Goal: Task Accomplishment & Management: Use online tool/utility

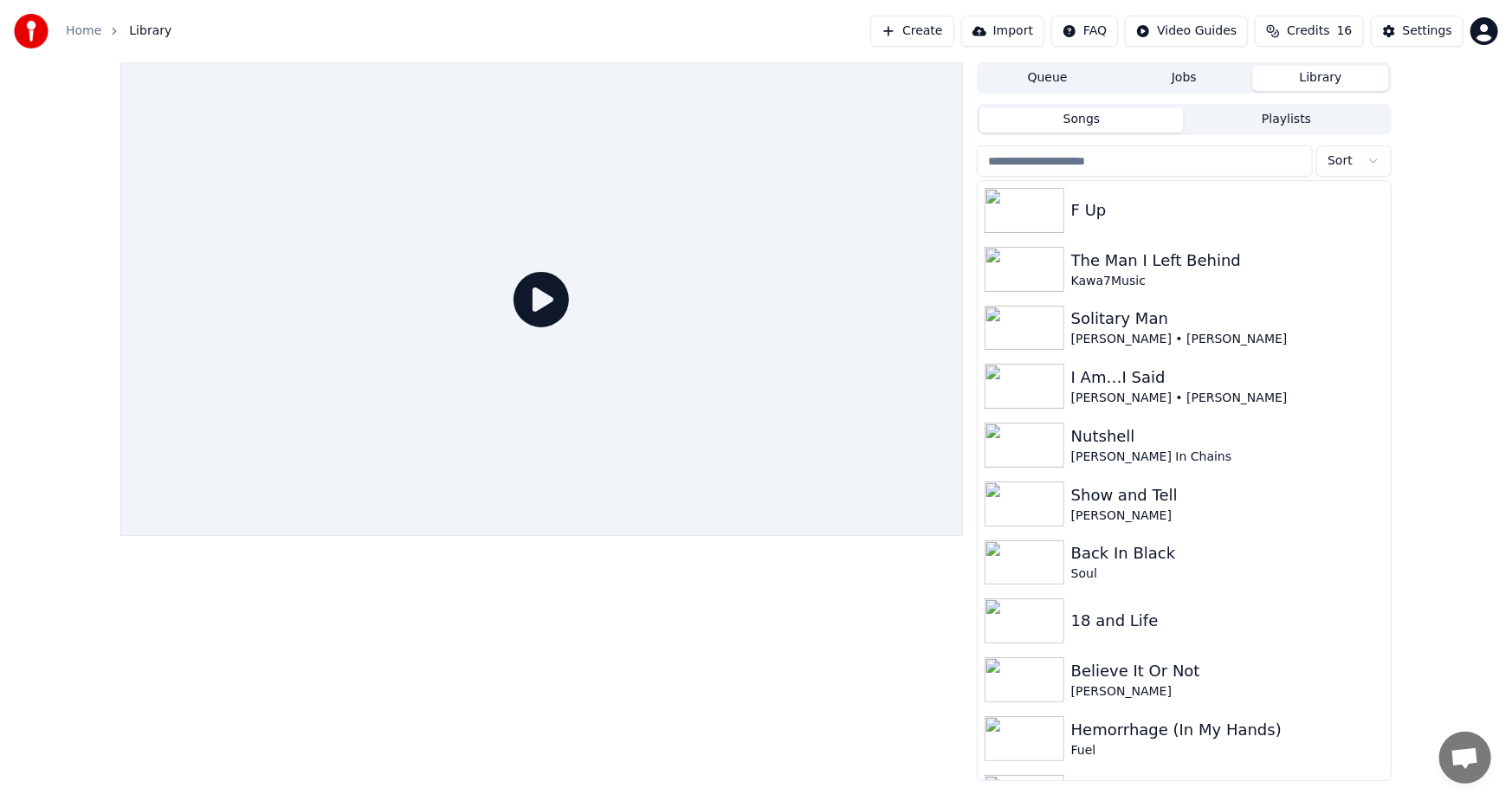
click at [940, 32] on button "Create" at bounding box center [912, 31] width 84 height 31
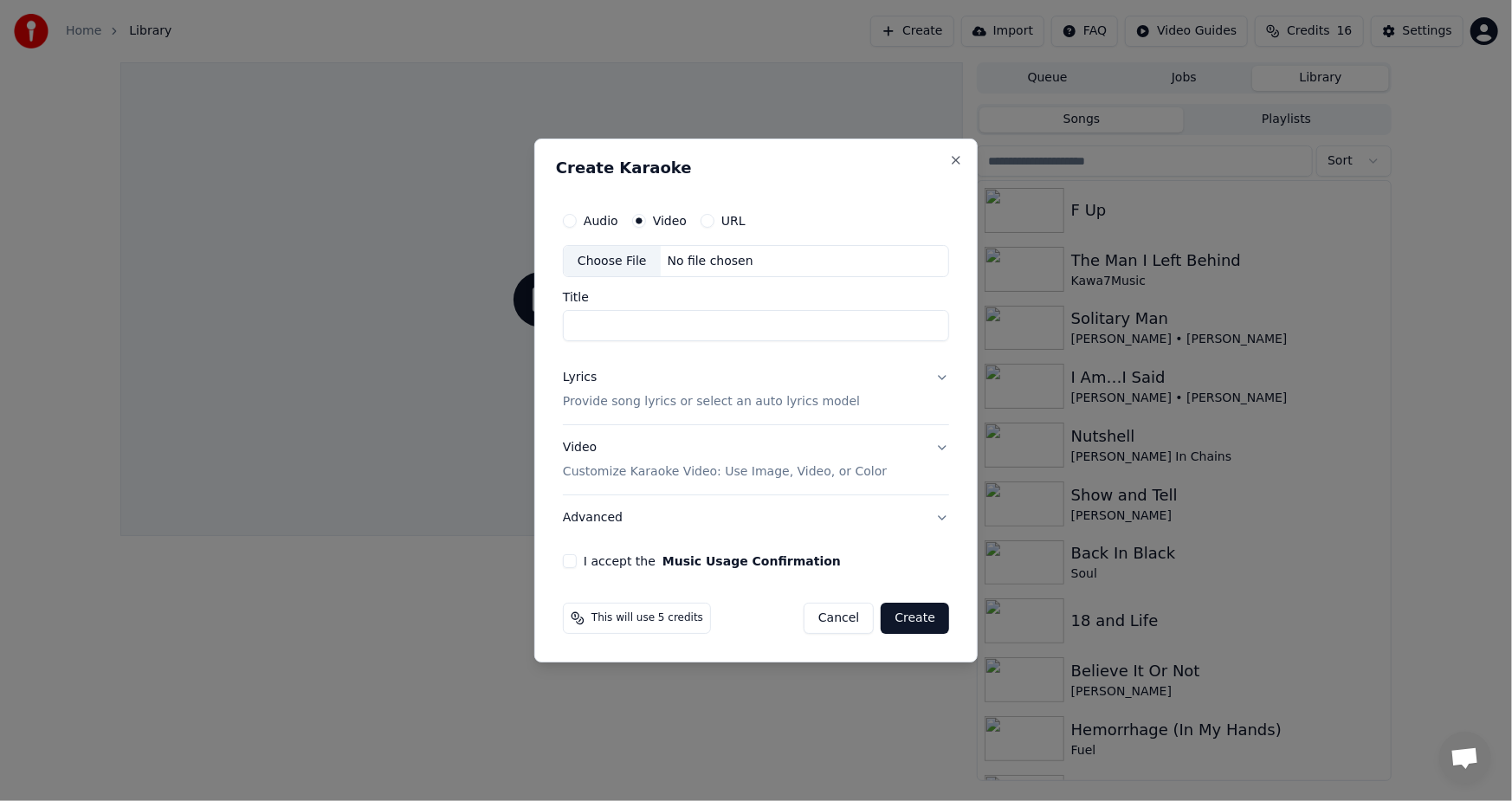
click at [624, 260] on div "Choose File" at bounding box center [611, 261] width 97 height 31
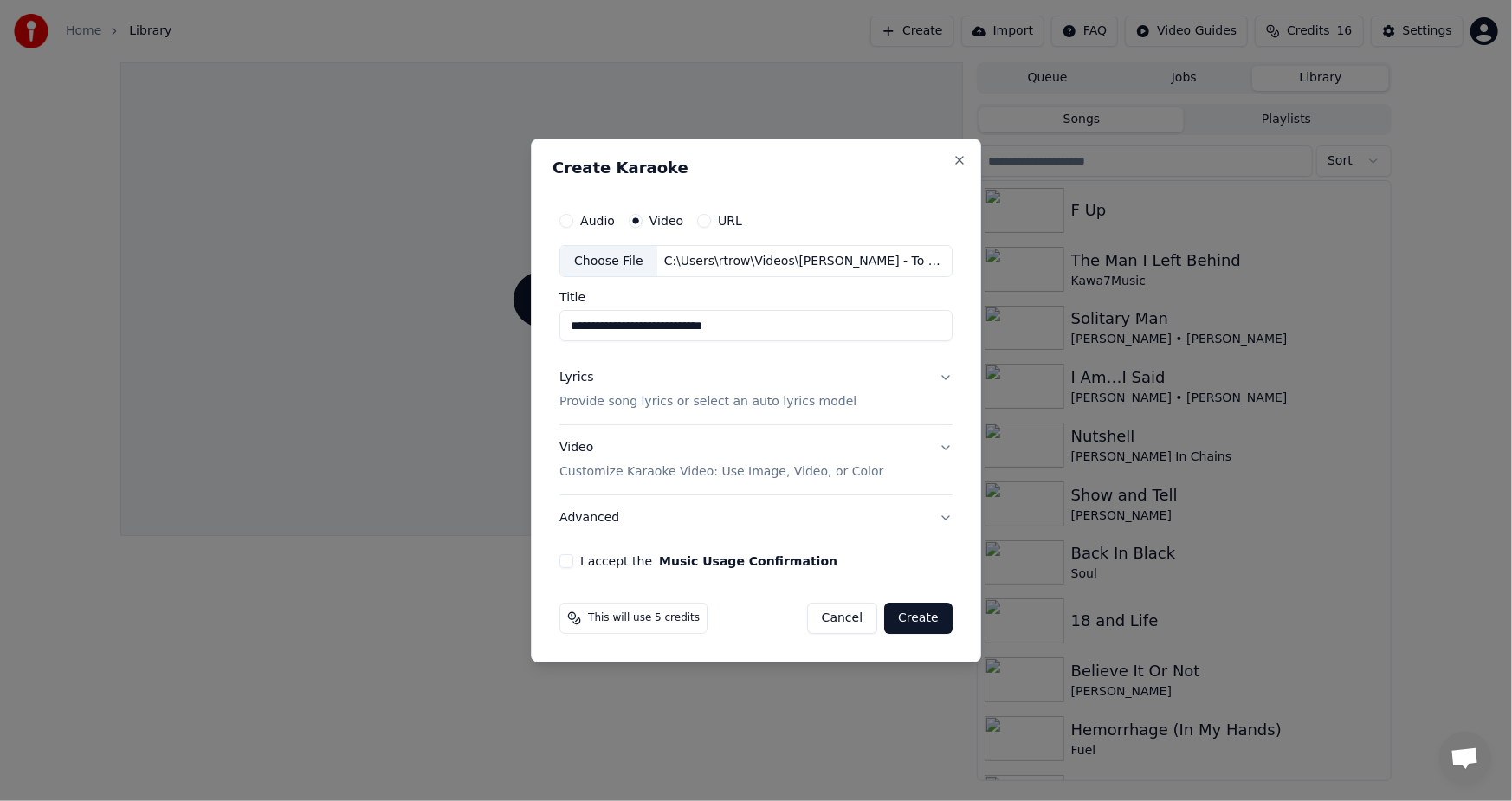
click at [626, 254] on div "Choose File" at bounding box center [608, 261] width 97 height 31
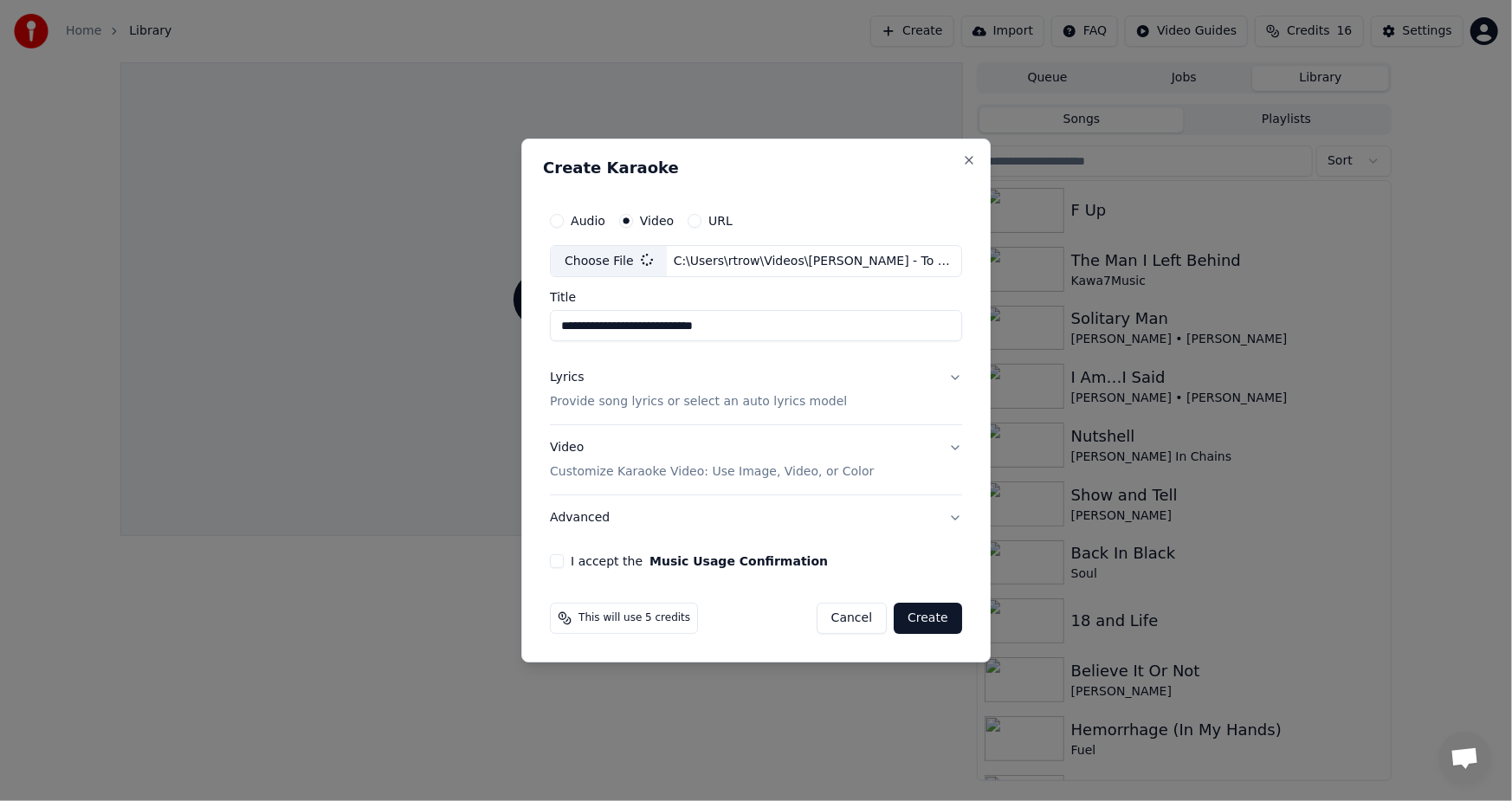
type input "**********"
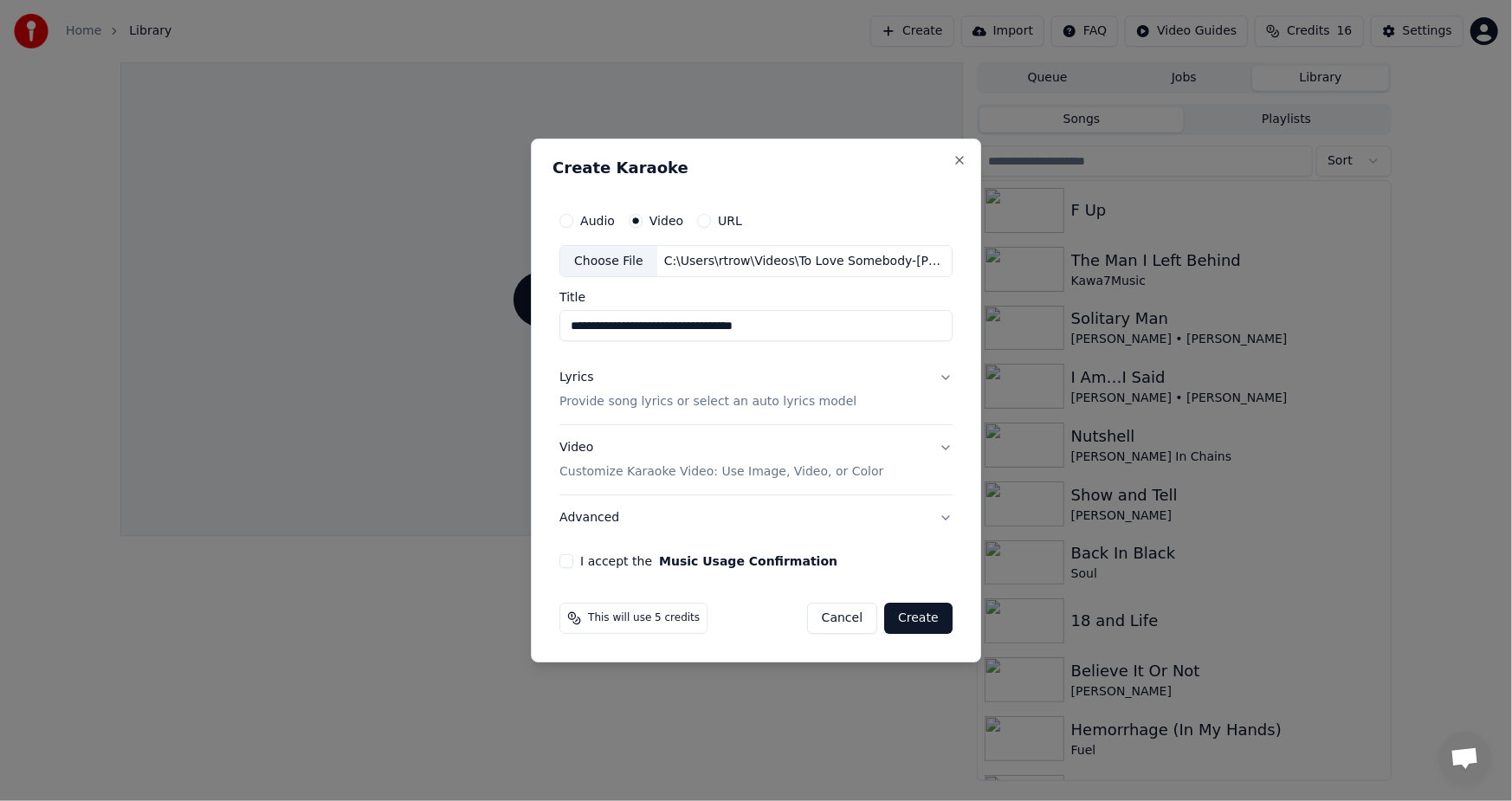
click at [572, 569] on div "**********" at bounding box center [755, 386] width 407 height 379
click at [571, 565] on button "I accept the Music Usage Confirmation" at bounding box center [566, 561] width 14 height 14
click at [927, 614] on button "Create" at bounding box center [918, 618] width 69 height 31
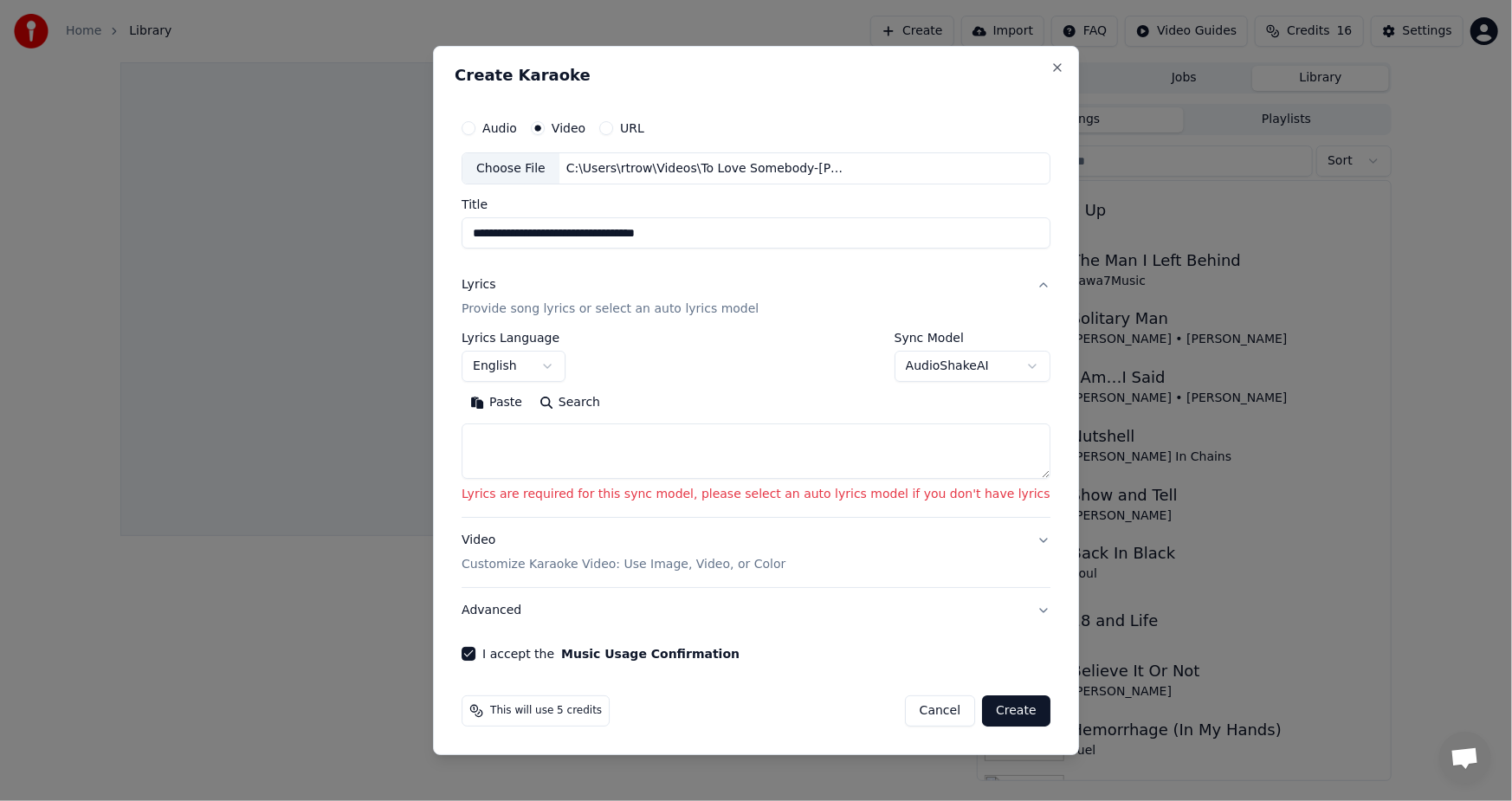
click at [527, 405] on button "Paste" at bounding box center [496, 403] width 70 height 28
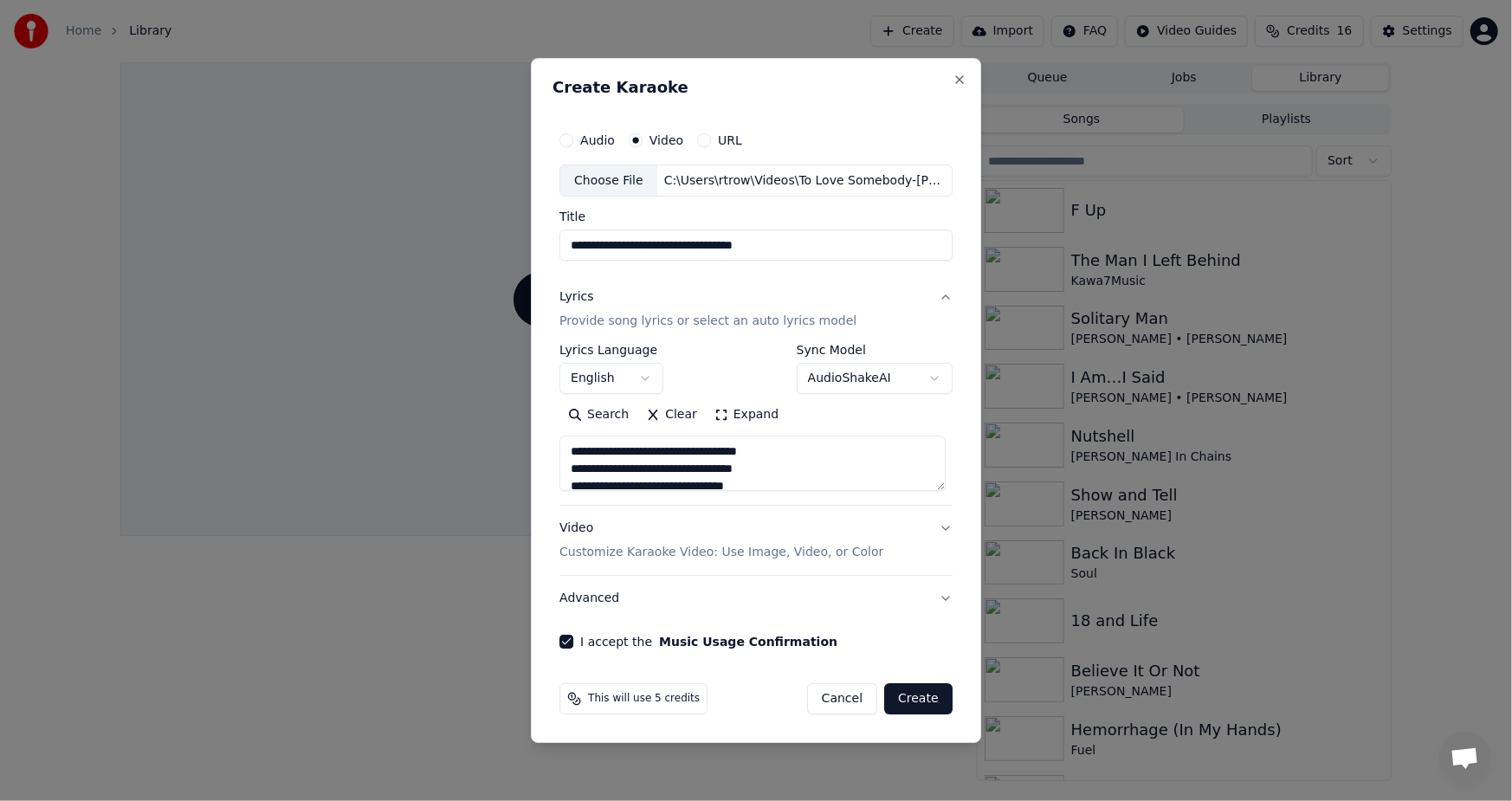
click at [909, 684] on button "Create" at bounding box center [918, 698] width 69 height 31
type textarea "**********"
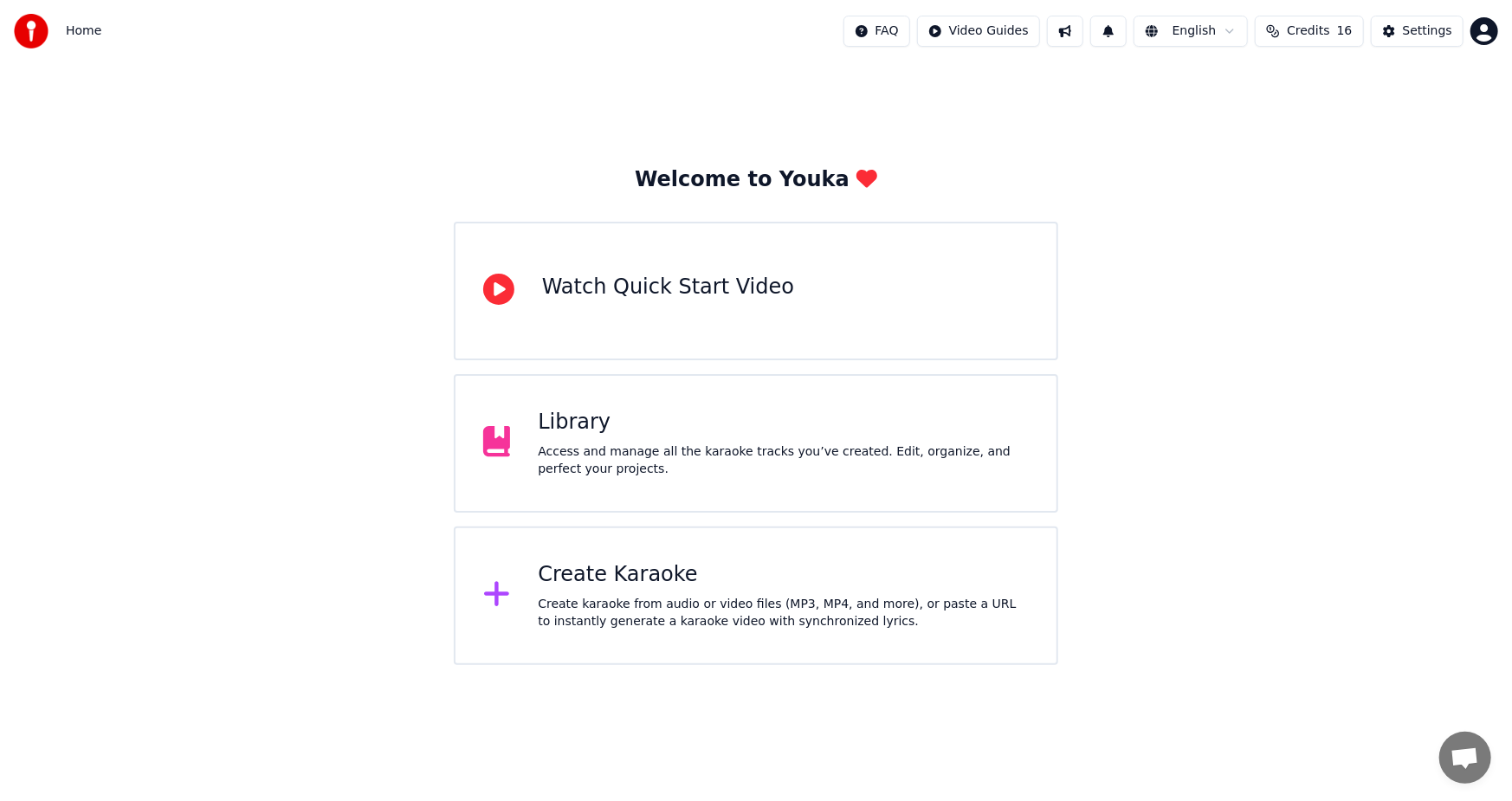
click at [862, 562] on div "Create Karaoke" at bounding box center [783, 575] width 491 height 28
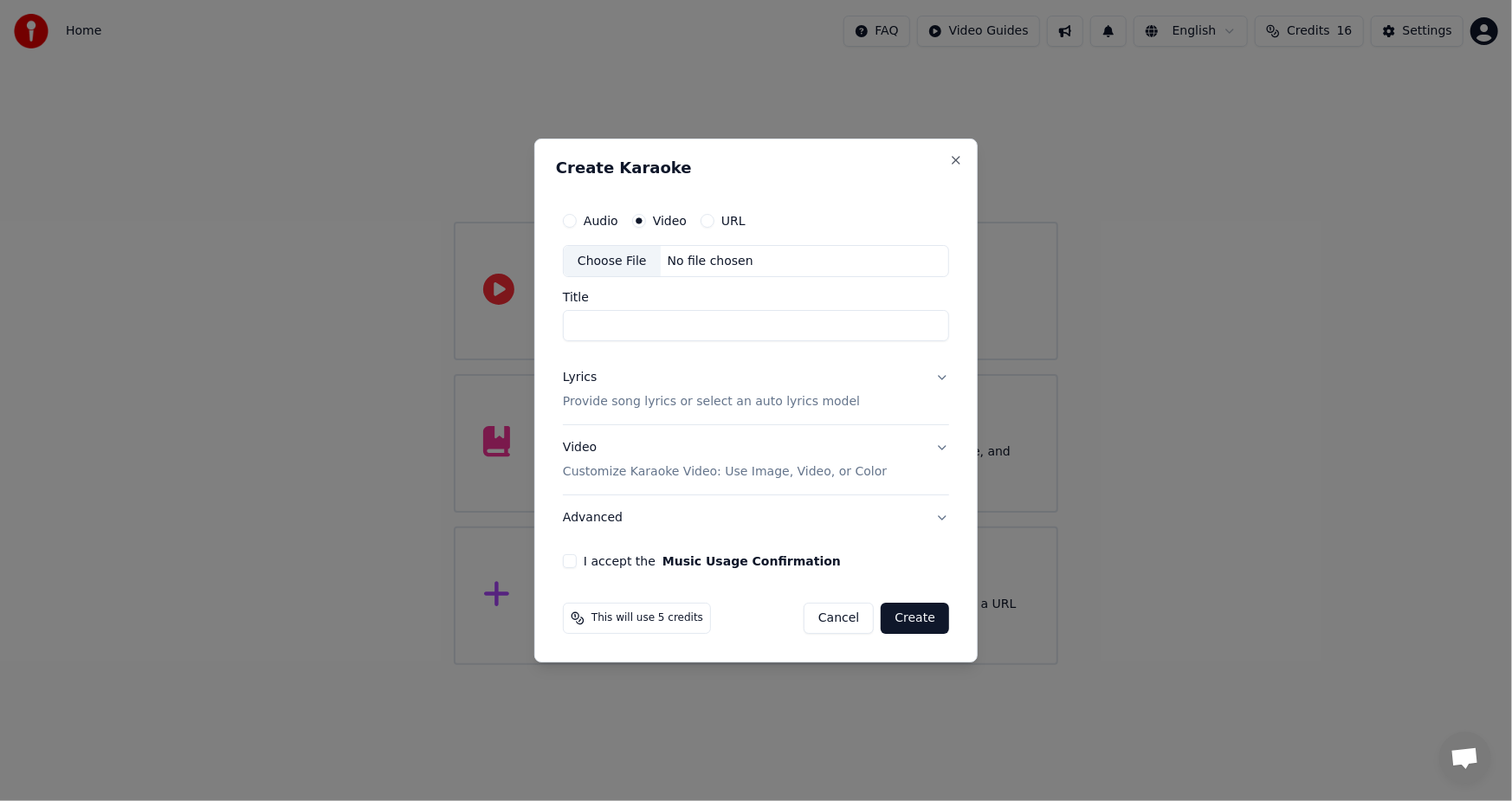
click at [624, 260] on div "Choose File" at bounding box center [611, 261] width 97 height 31
type input "**********"
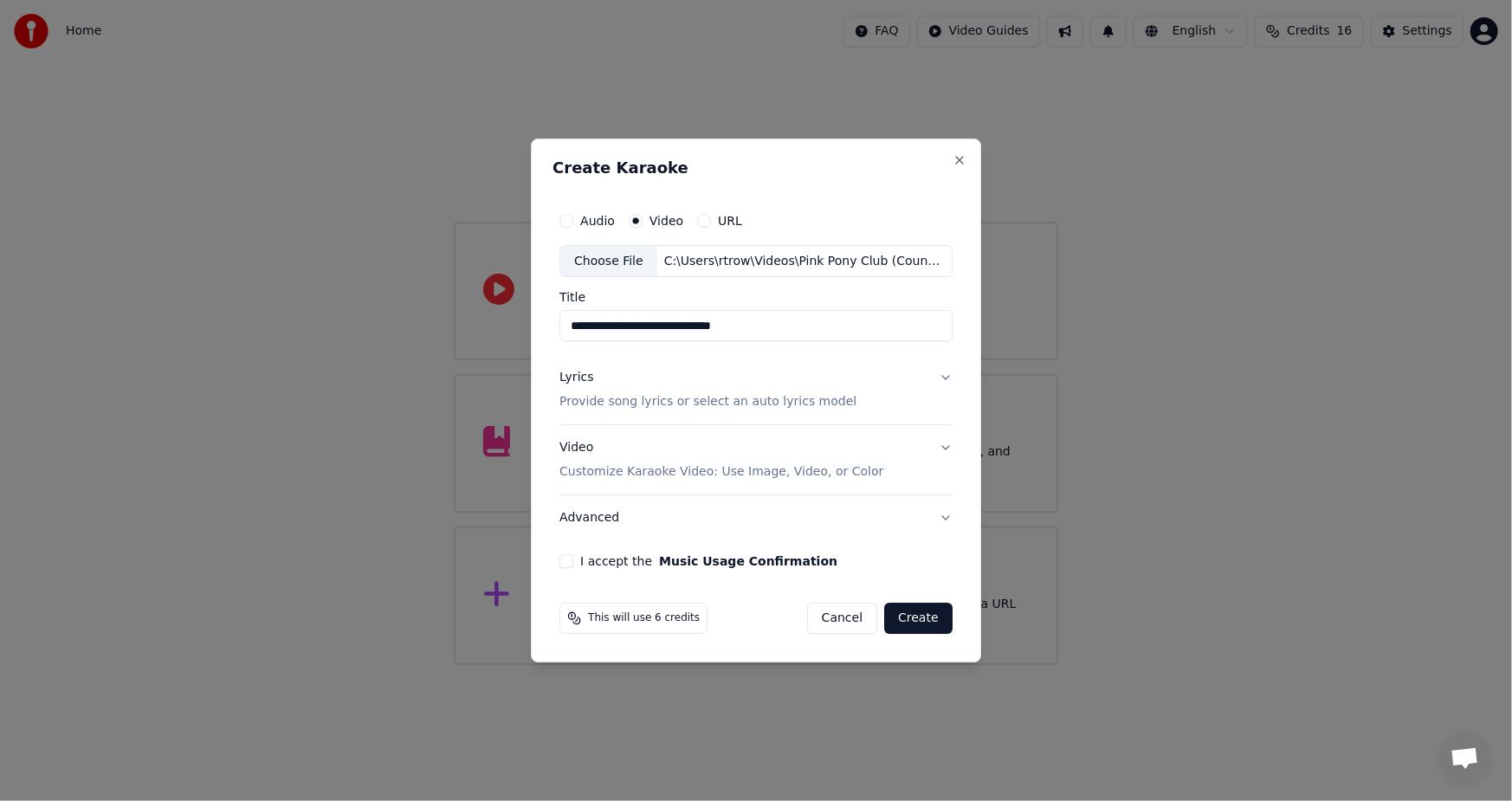
click at [574, 380] on div "Lyrics" at bounding box center [576, 379] width 34 height 17
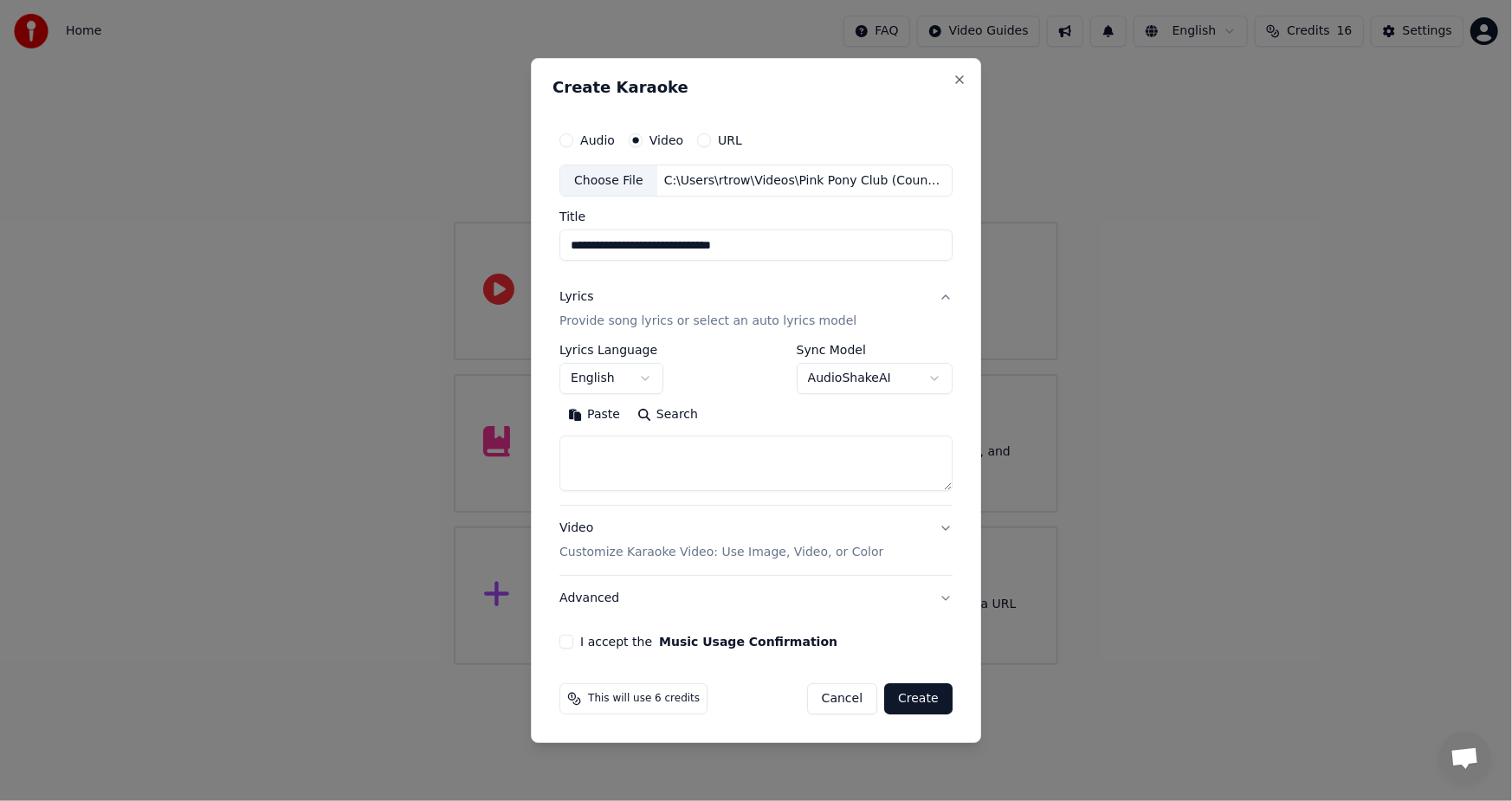
click at [589, 418] on button "Paste" at bounding box center [594, 415] width 70 height 28
click at [573, 647] on button "I accept the Music Usage Confirmation" at bounding box center [566, 642] width 14 height 14
click at [911, 697] on button "Create" at bounding box center [918, 698] width 69 height 31
type textarea "**********"
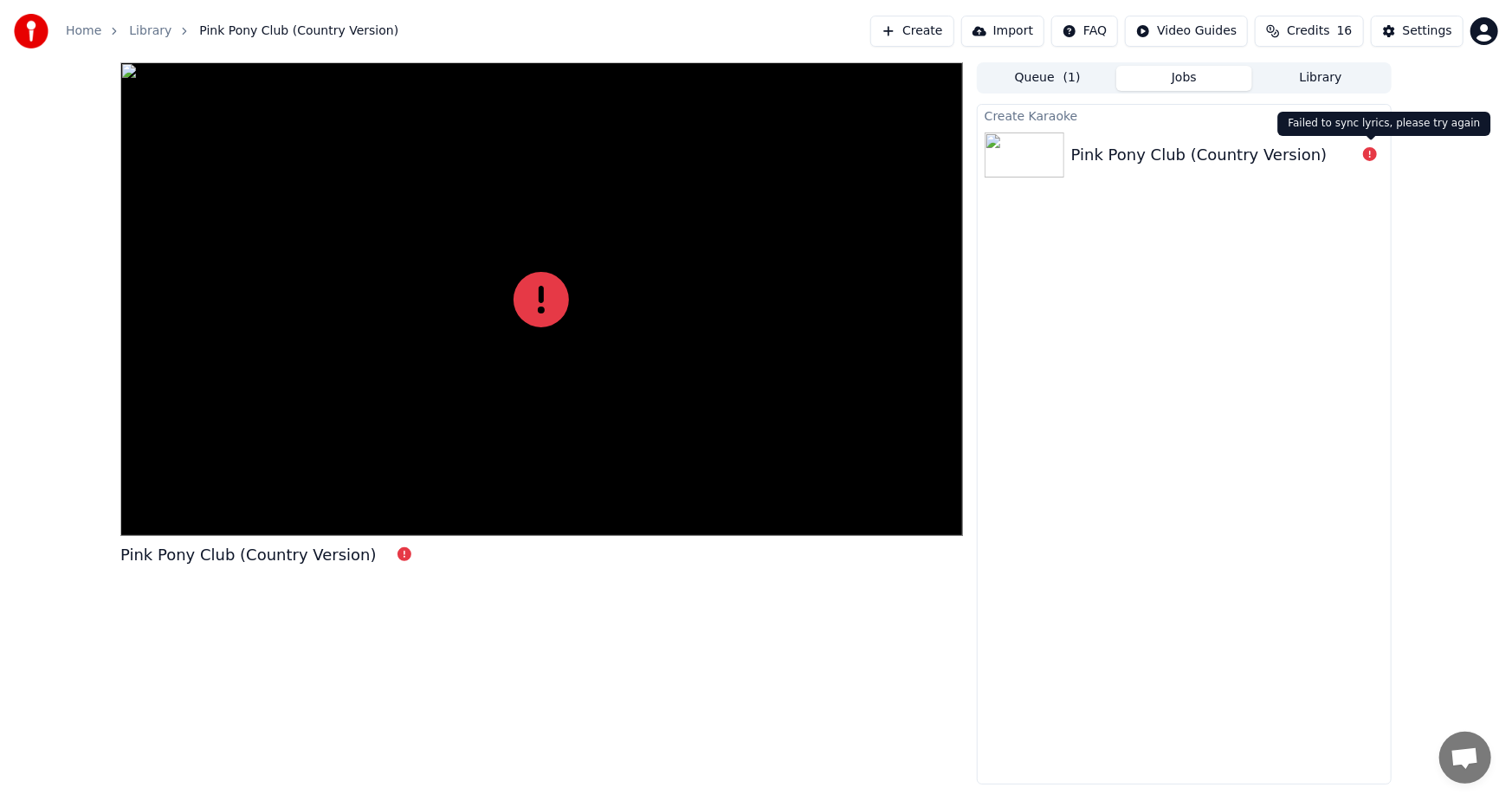
click at [1367, 158] on icon at bounding box center [1370, 154] width 14 height 14
click at [1424, 27] on div "Settings" at bounding box center [1428, 31] width 50 height 17
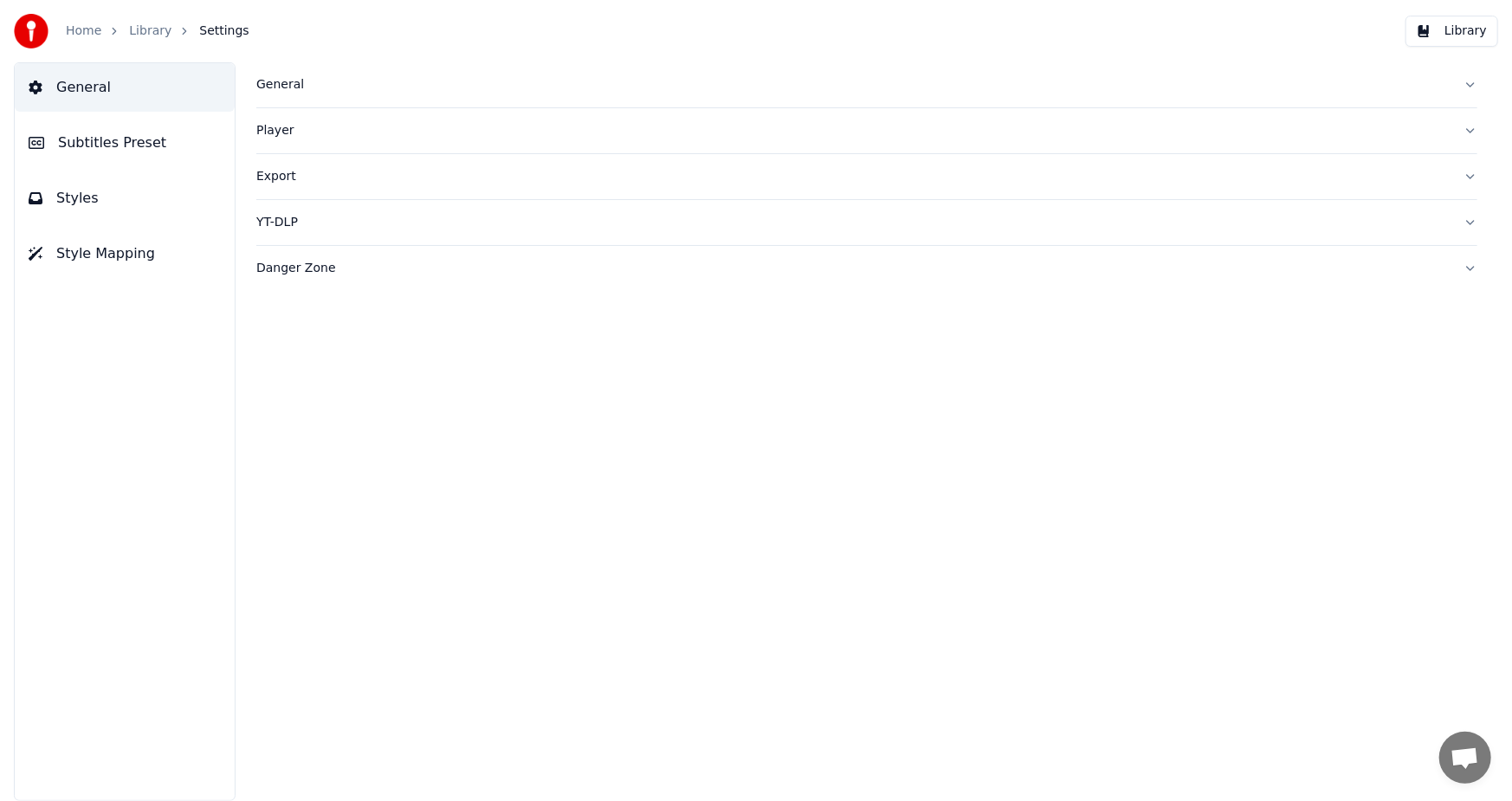
click at [70, 205] on span "Styles" at bounding box center [78, 199] width 43 height 21
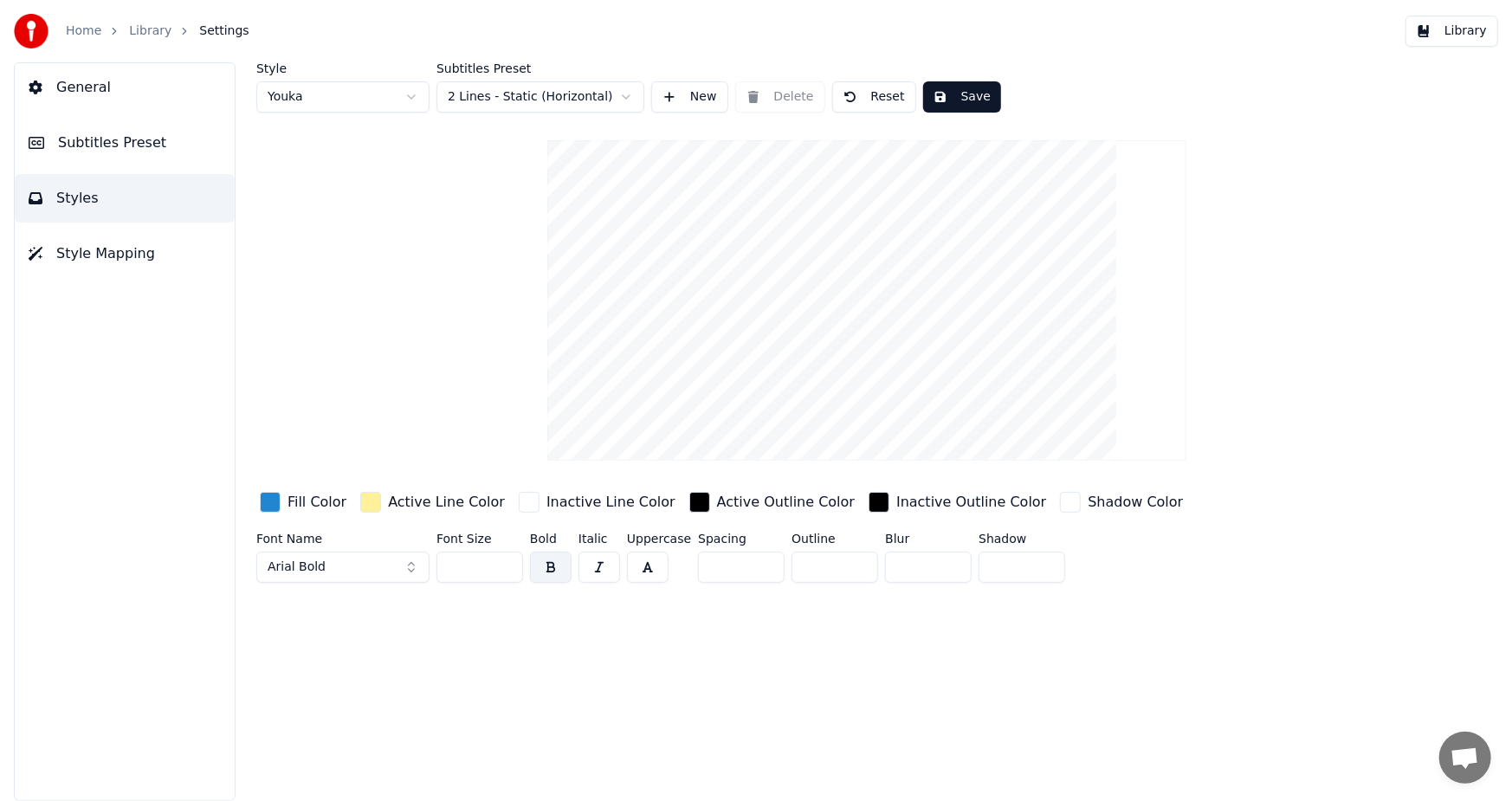
click at [272, 503] on div "button" at bounding box center [270, 502] width 21 height 21
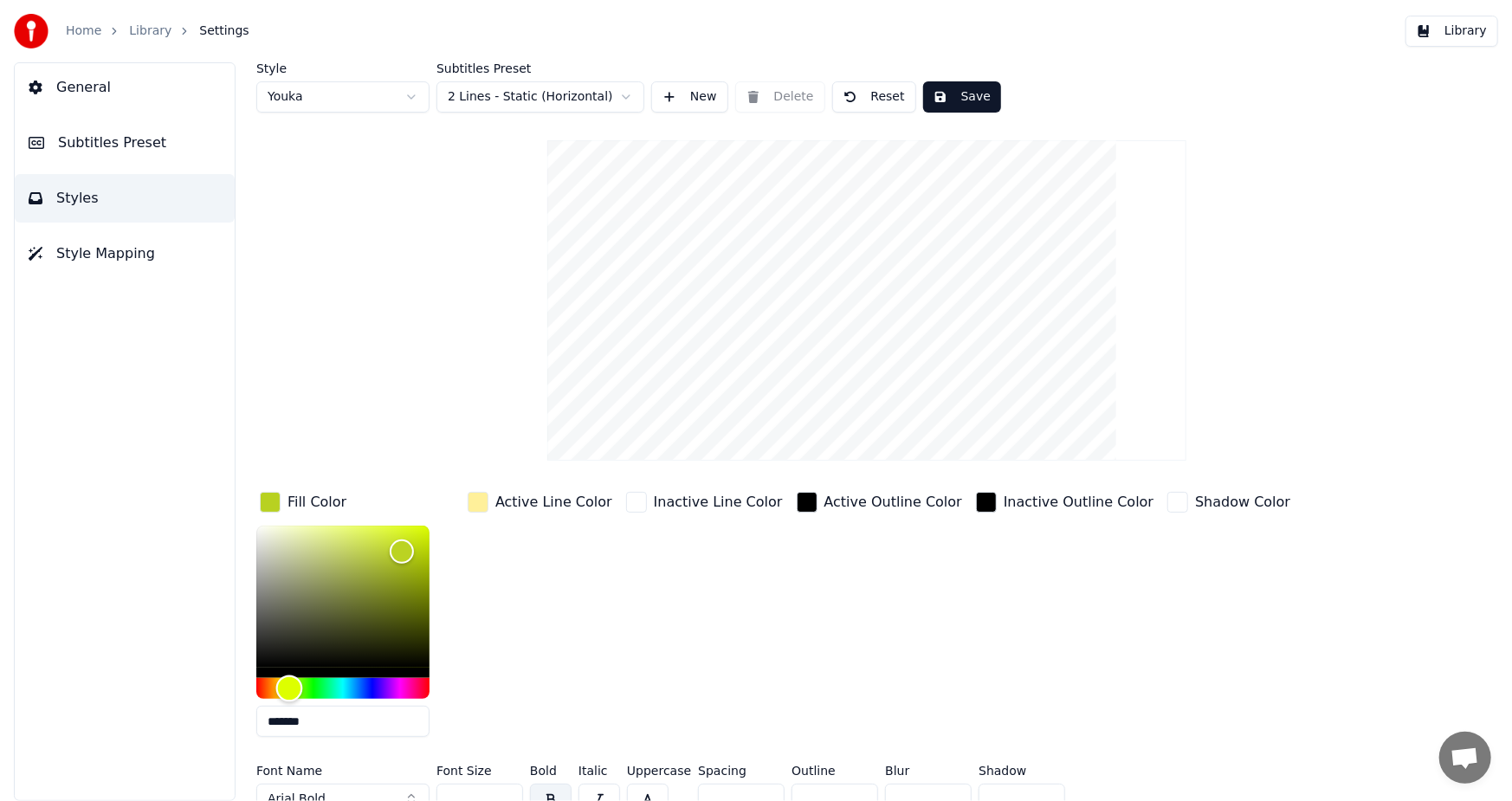
click at [289, 682] on div "Hue" at bounding box center [342, 688] width 173 height 21
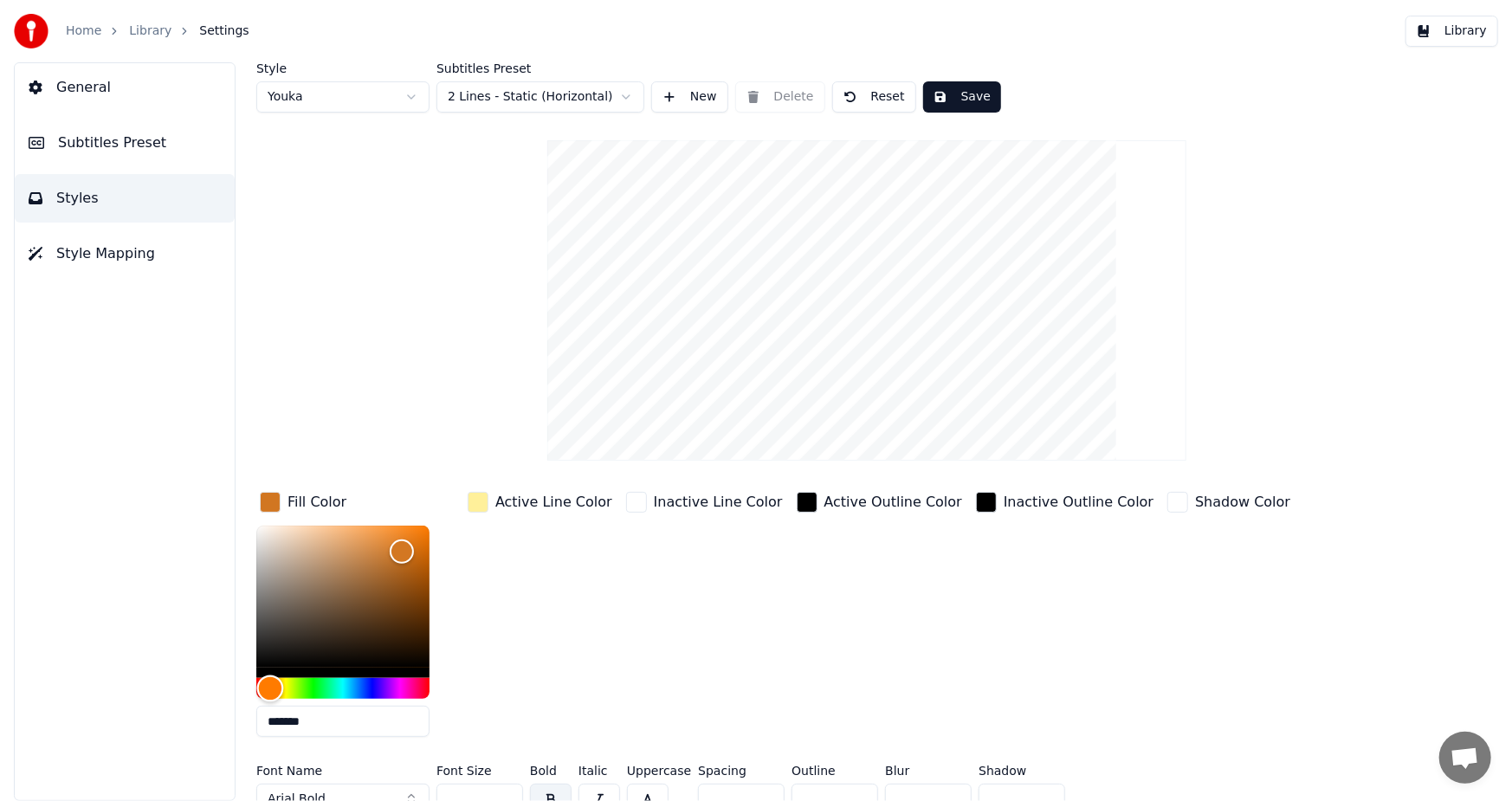
click at [270, 689] on div "Hue" at bounding box center [342, 688] width 173 height 21
click at [338, 687] on div "Hue" at bounding box center [342, 688] width 173 height 21
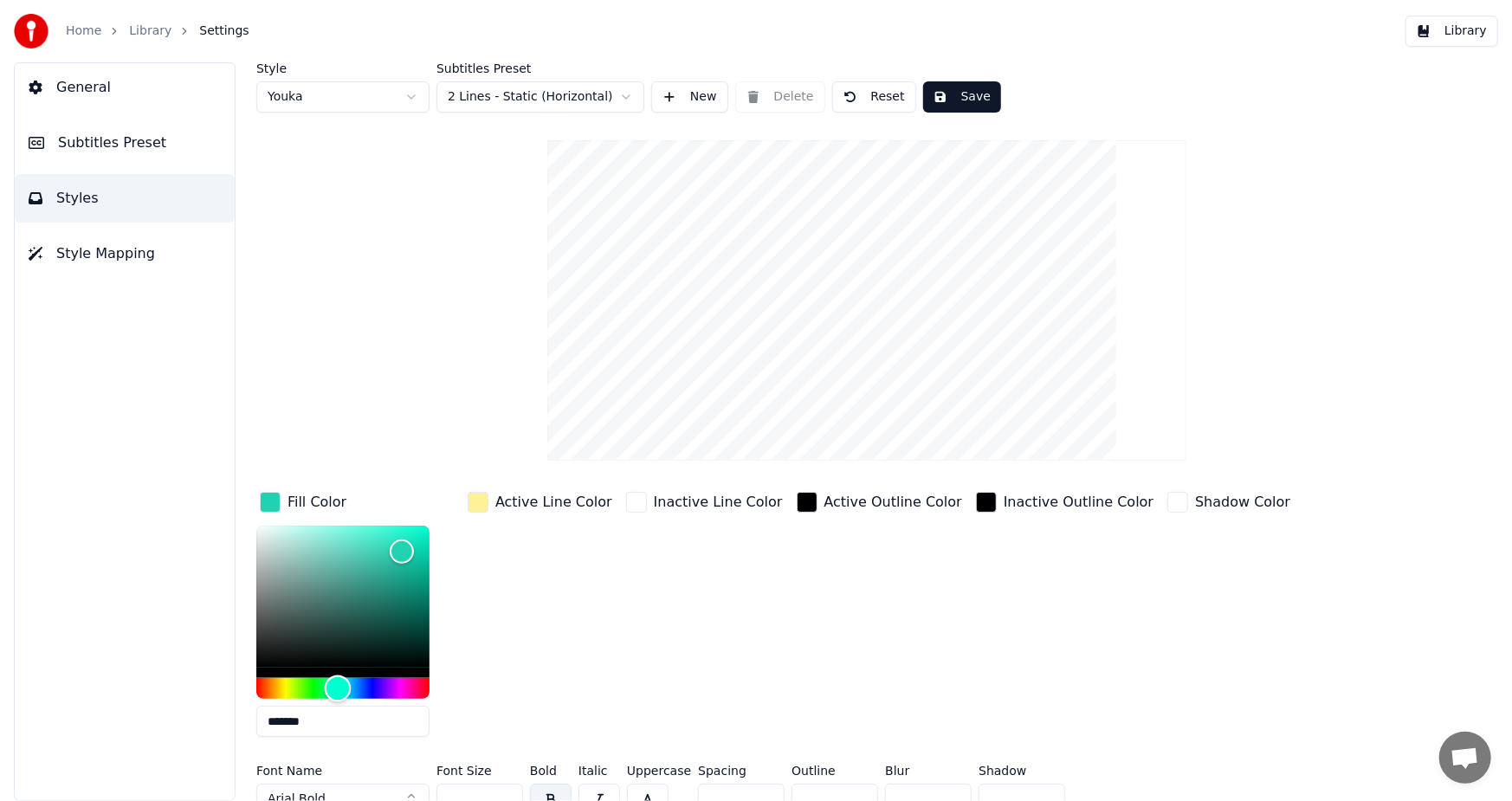
click at [285, 677] on div "Hue" at bounding box center [342, 688] width 173 height 21
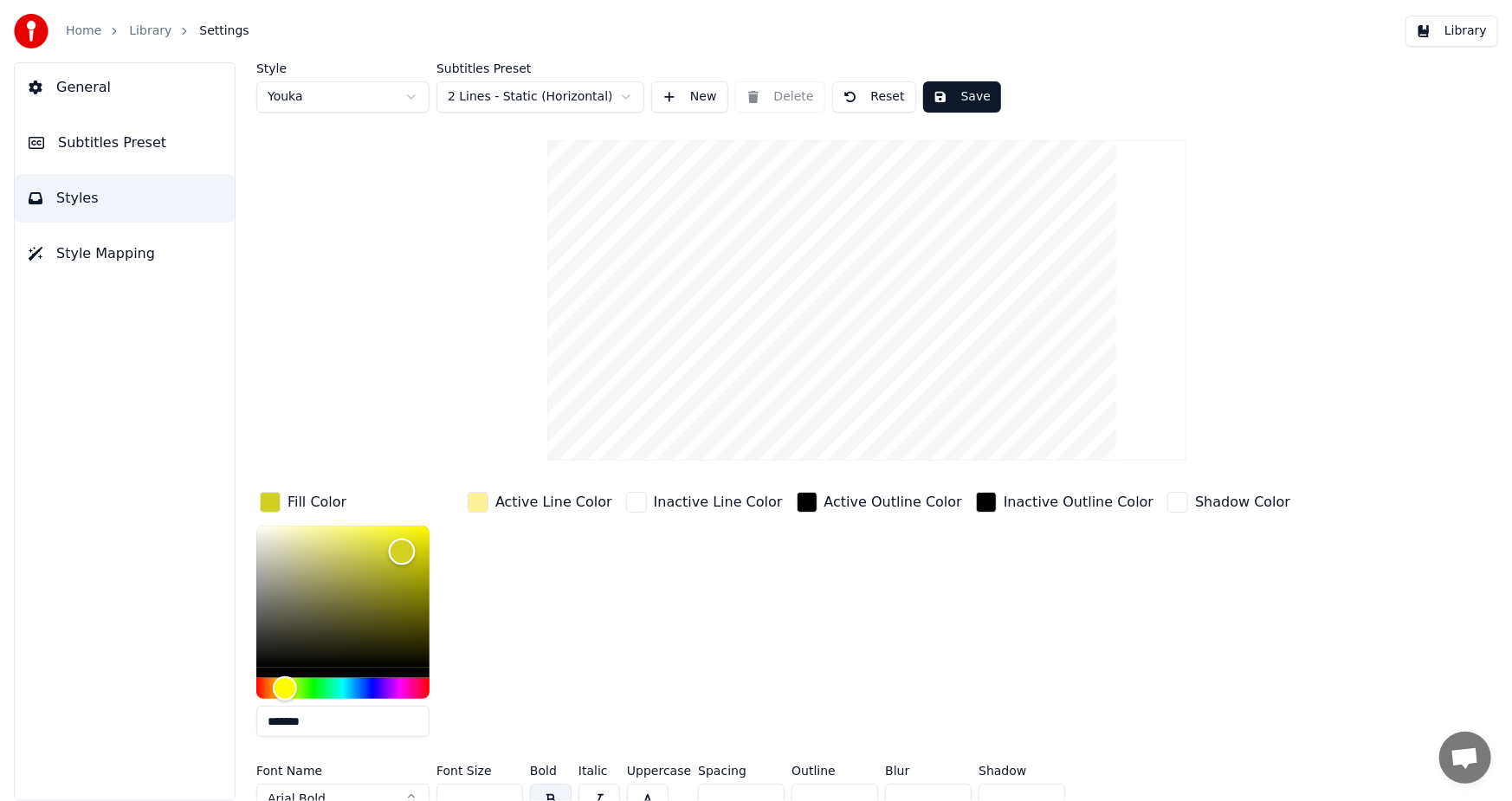
type input "*******"
click at [411, 530] on div "Color" at bounding box center [342, 596] width 173 height 142
click at [647, 582] on div "Inactive Line Color" at bounding box center [705, 619] width 164 height 262
click at [932, 99] on button "Save" at bounding box center [962, 97] width 78 height 31
click at [125, 132] on span "Subtitles Preset" at bounding box center [112, 143] width 108 height 21
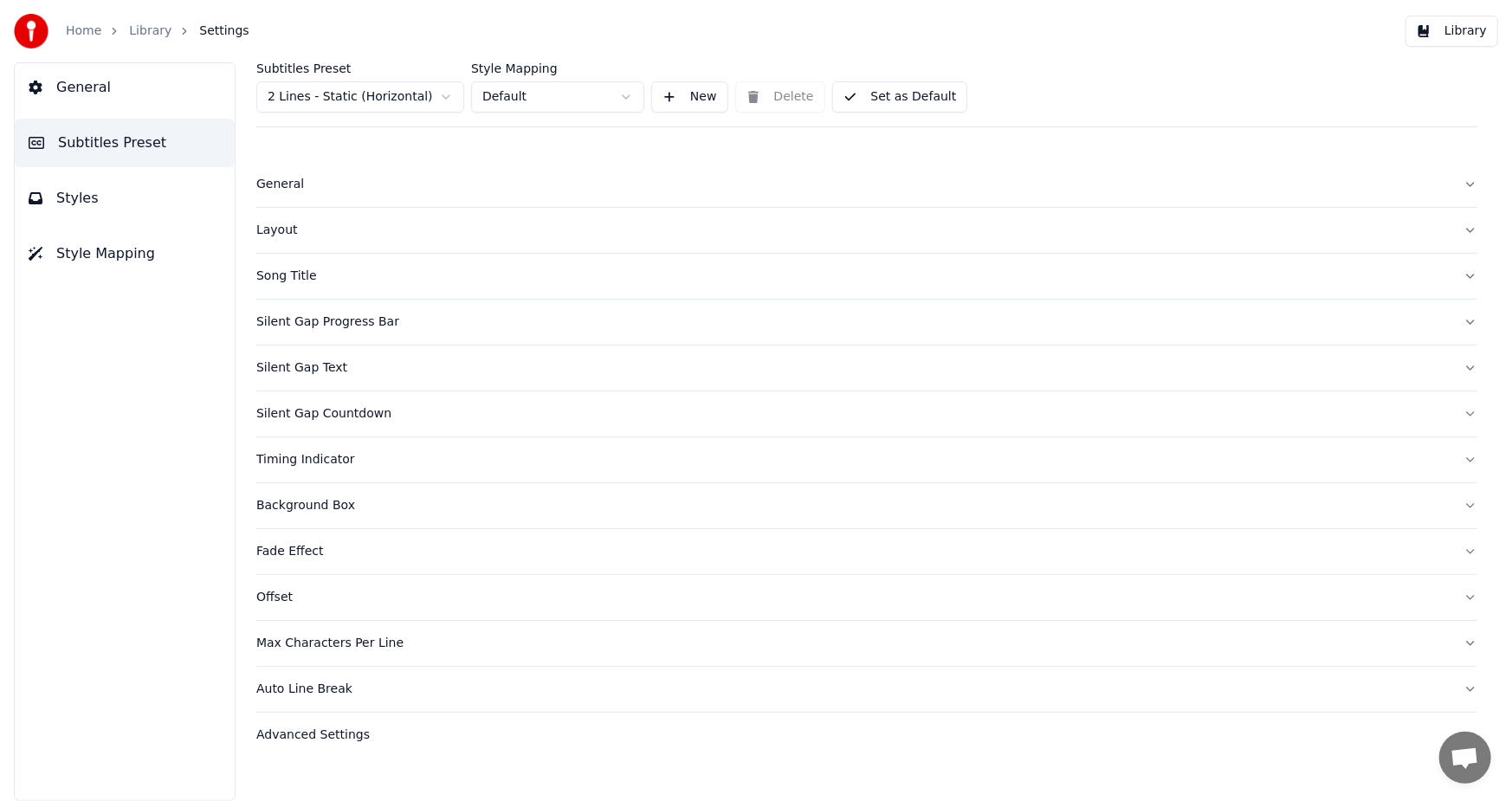
click at [435, 91] on html "Home Library Settings Library General Subtitles Preset Styles Style Mapping Sub…" at bounding box center [756, 400] width 1512 height 801
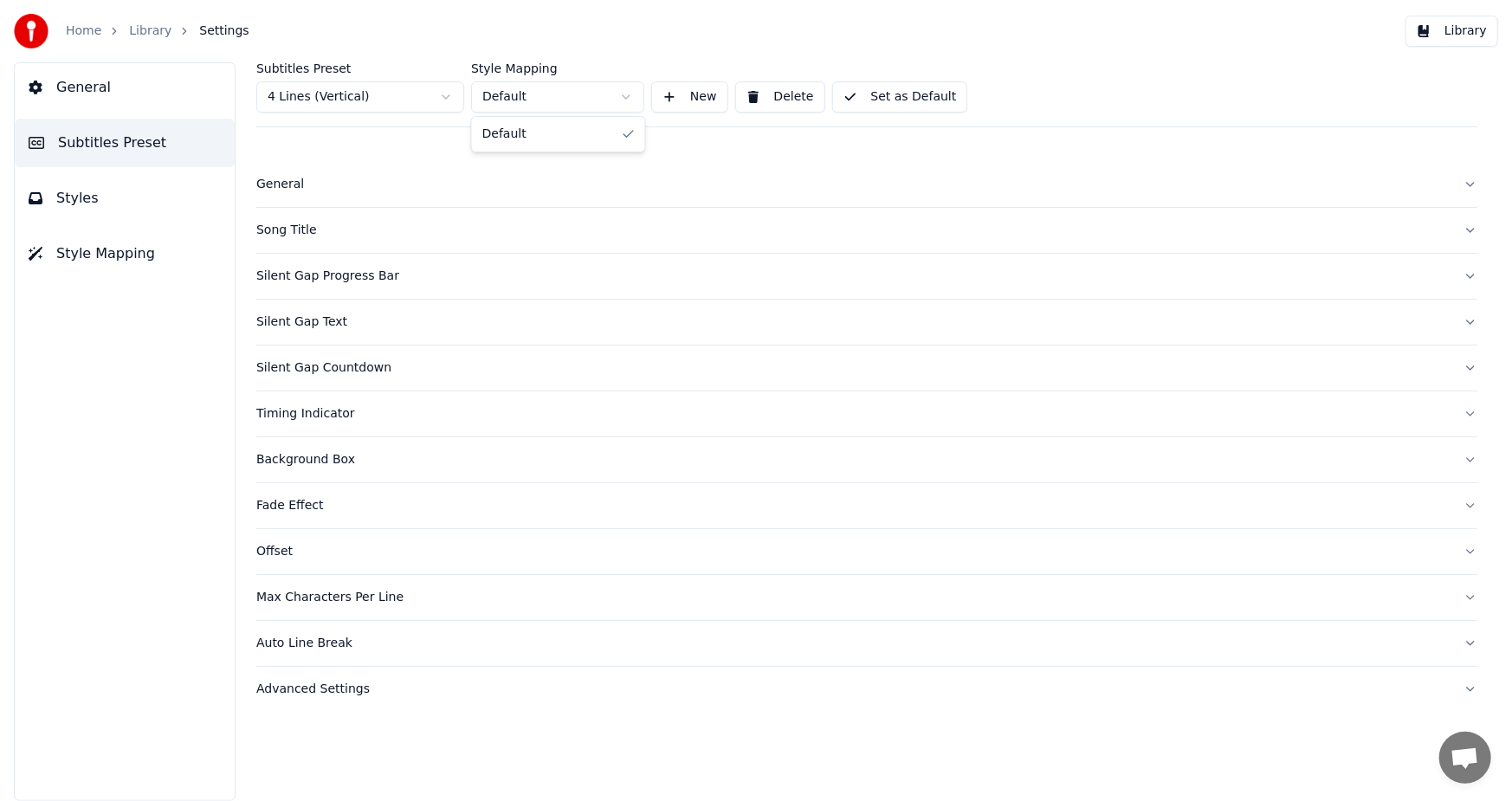
click at [625, 101] on html "Home Library Settings Library General Subtitles Preset Styles Style Mapping Sub…" at bounding box center [756, 400] width 1512 height 801
click at [869, 95] on button "Set as Default" at bounding box center [900, 97] width 136 height 31
click at [303, 234] on div "Song Title" at bounding box center [853, 231] width 1193 height 17
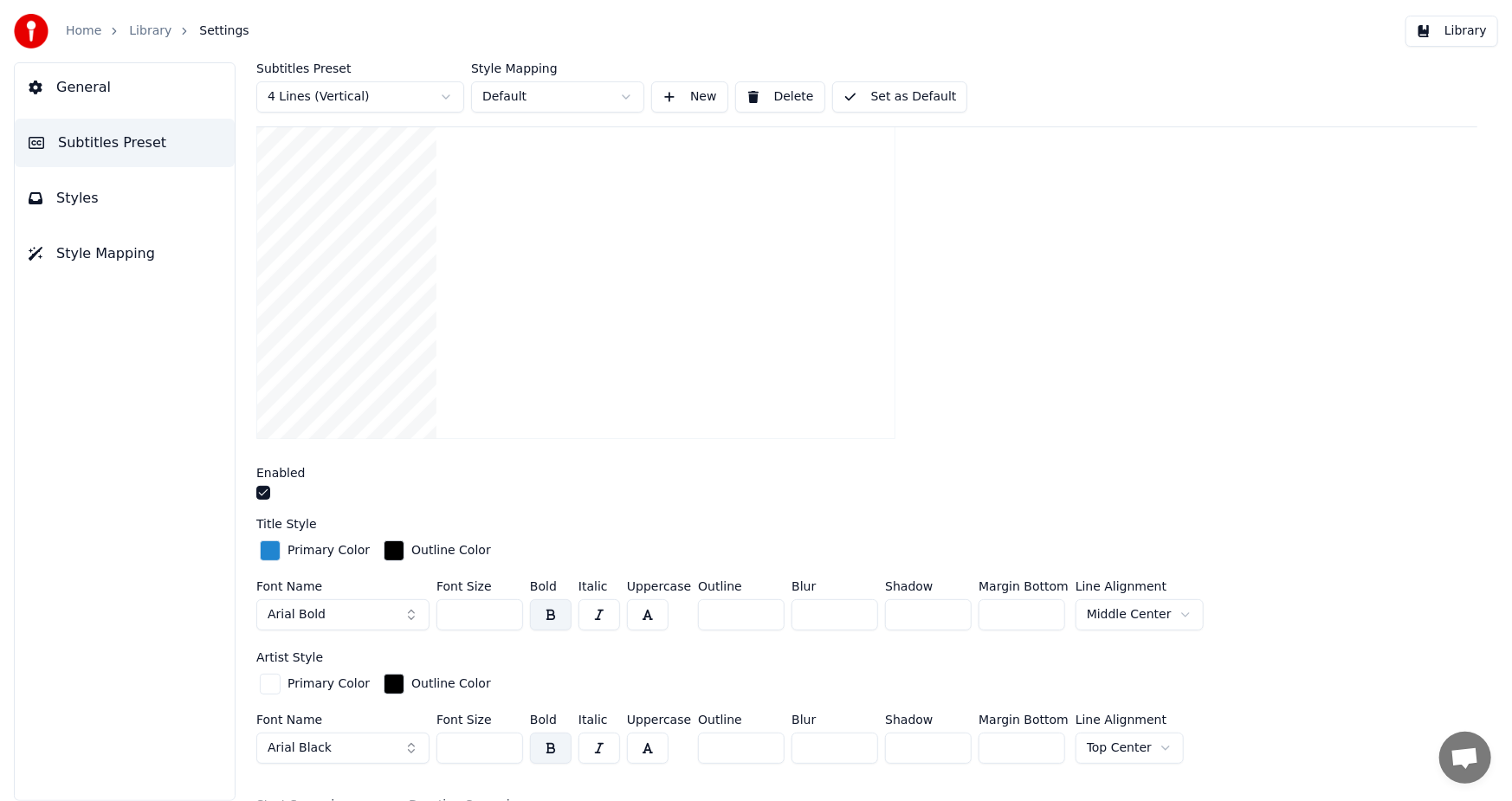
scroll to position [347, 0]
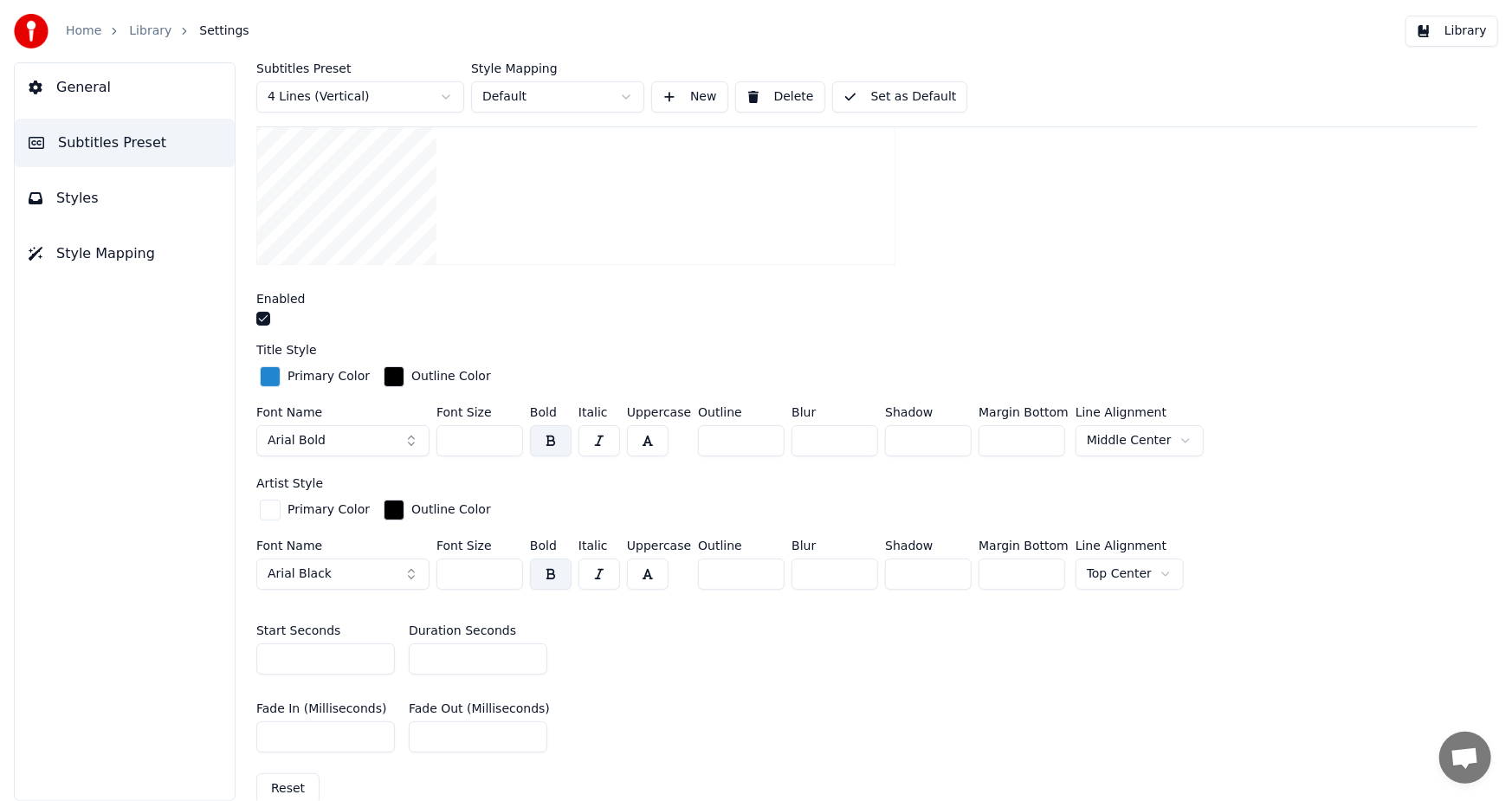
click at [98, 86] on span "General" at bounding box center [84, 87] width 55 height 21
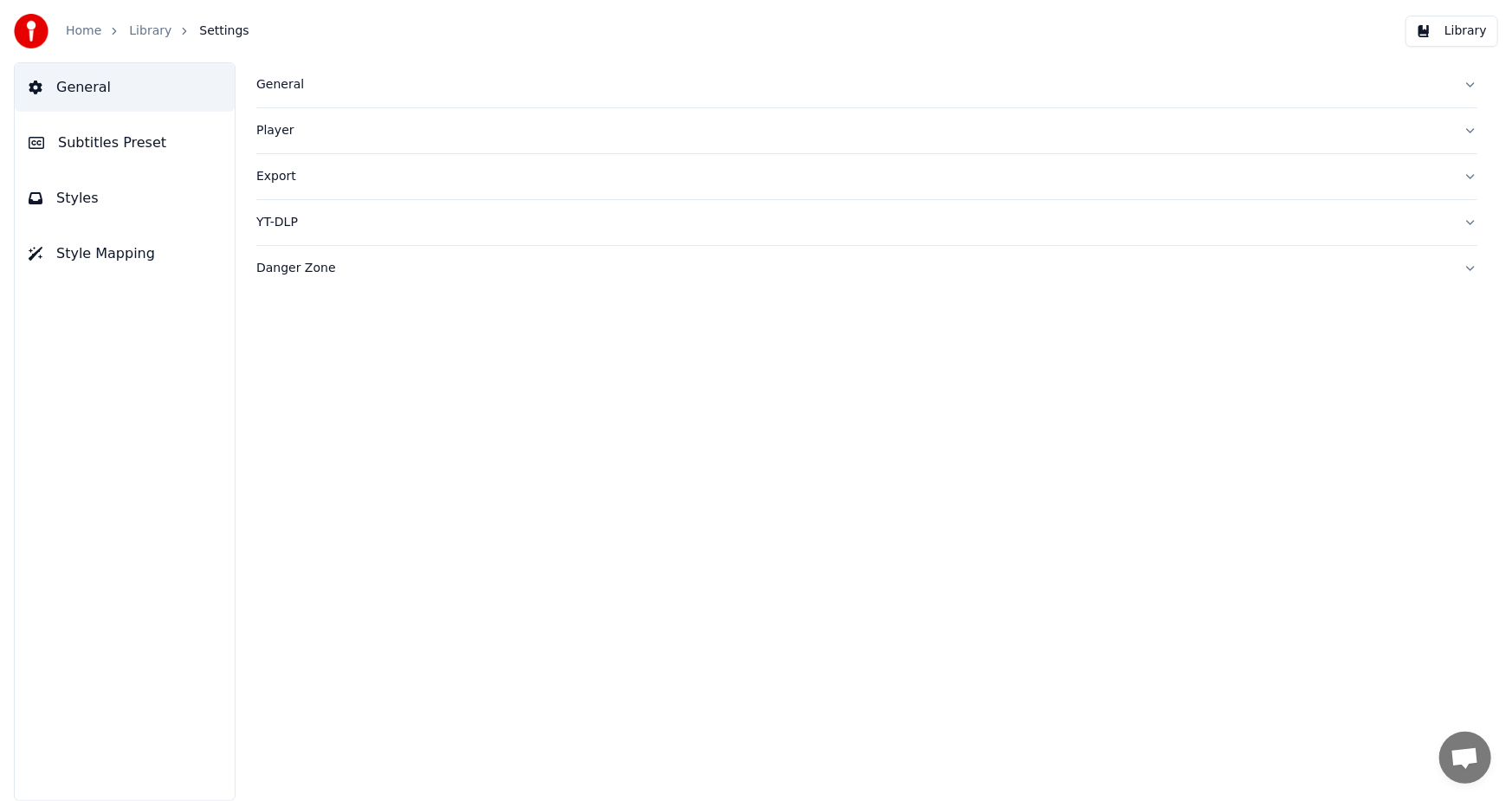
scroll to position [0, 0]
click at [82, 40] on div "Home Library Settings" at bounding box center [132, 31] width 235 height 35
click at [81, 35] on link "Home" at bounding box center [84, 31] width 36 height 17
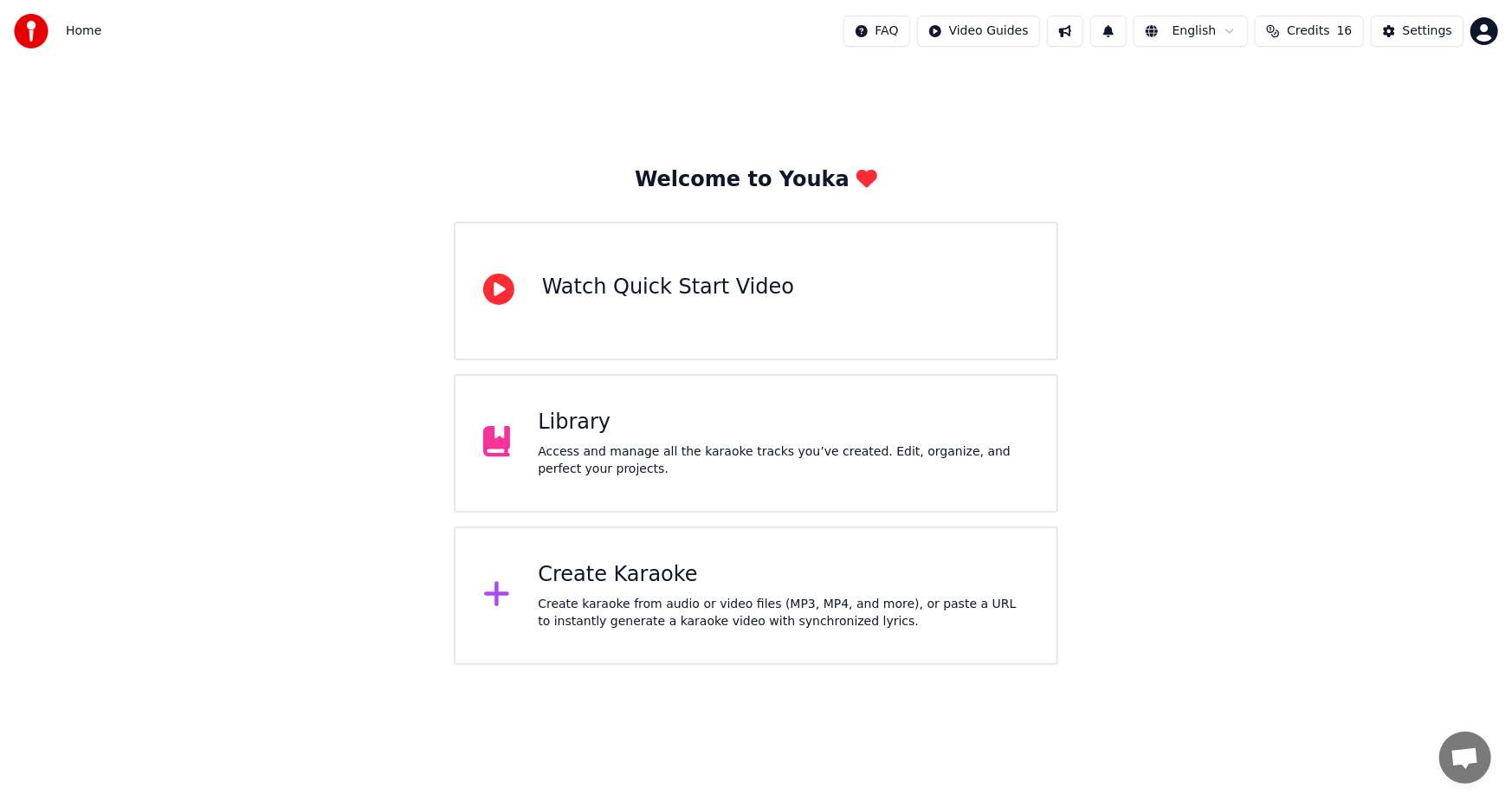
click at [610, 455] on div "Access and manage all the karaoke tracks you’ve created. Edit, organize, and pe…" at bounding box center [783, 461] width 491 height 35
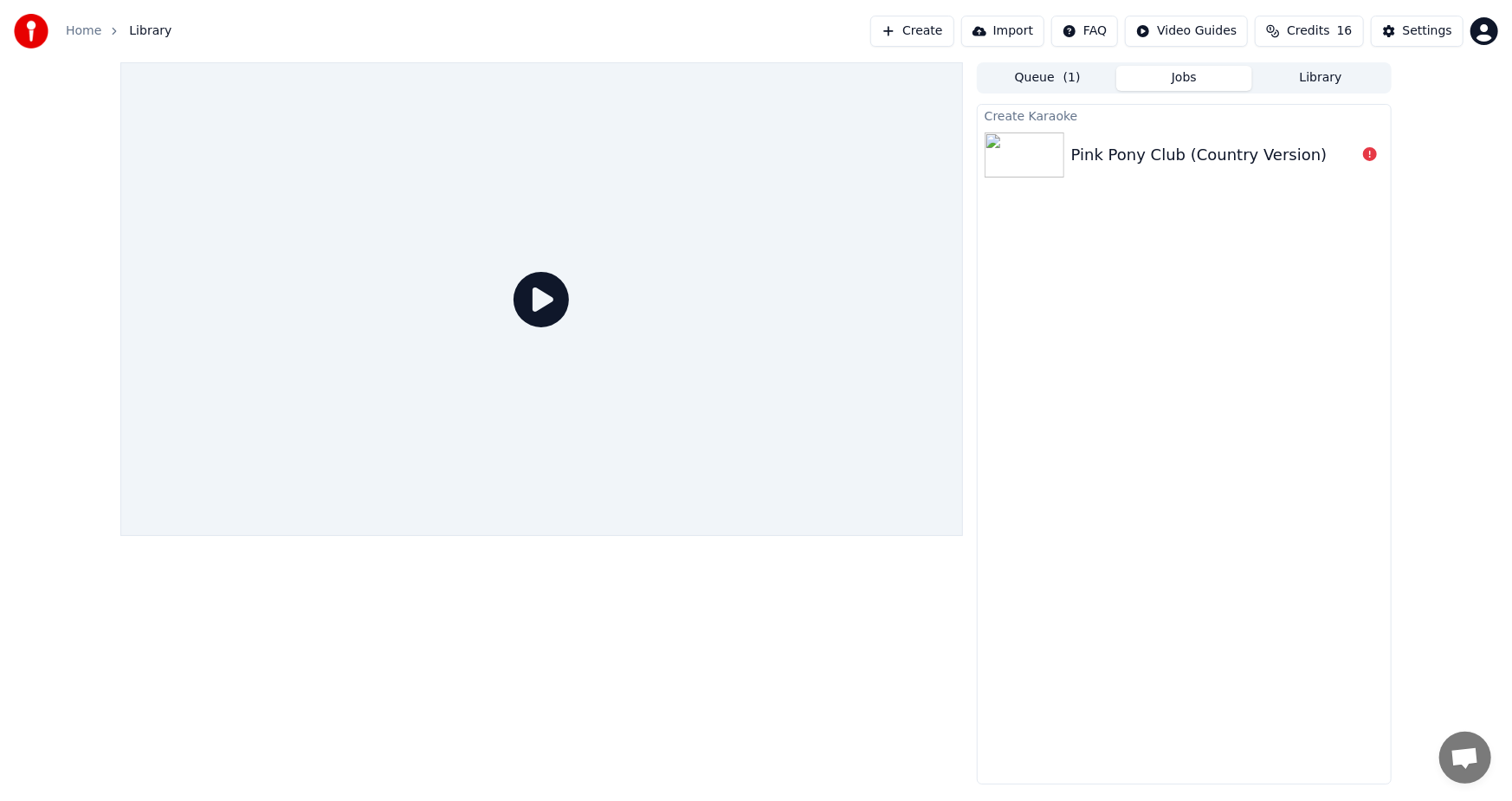
click at [780, 732] on div at bounding box center [541, 423] width 842 height 722
click at [929, 27] on button "Create" at bounding box center [912, 31] width 84 height 31
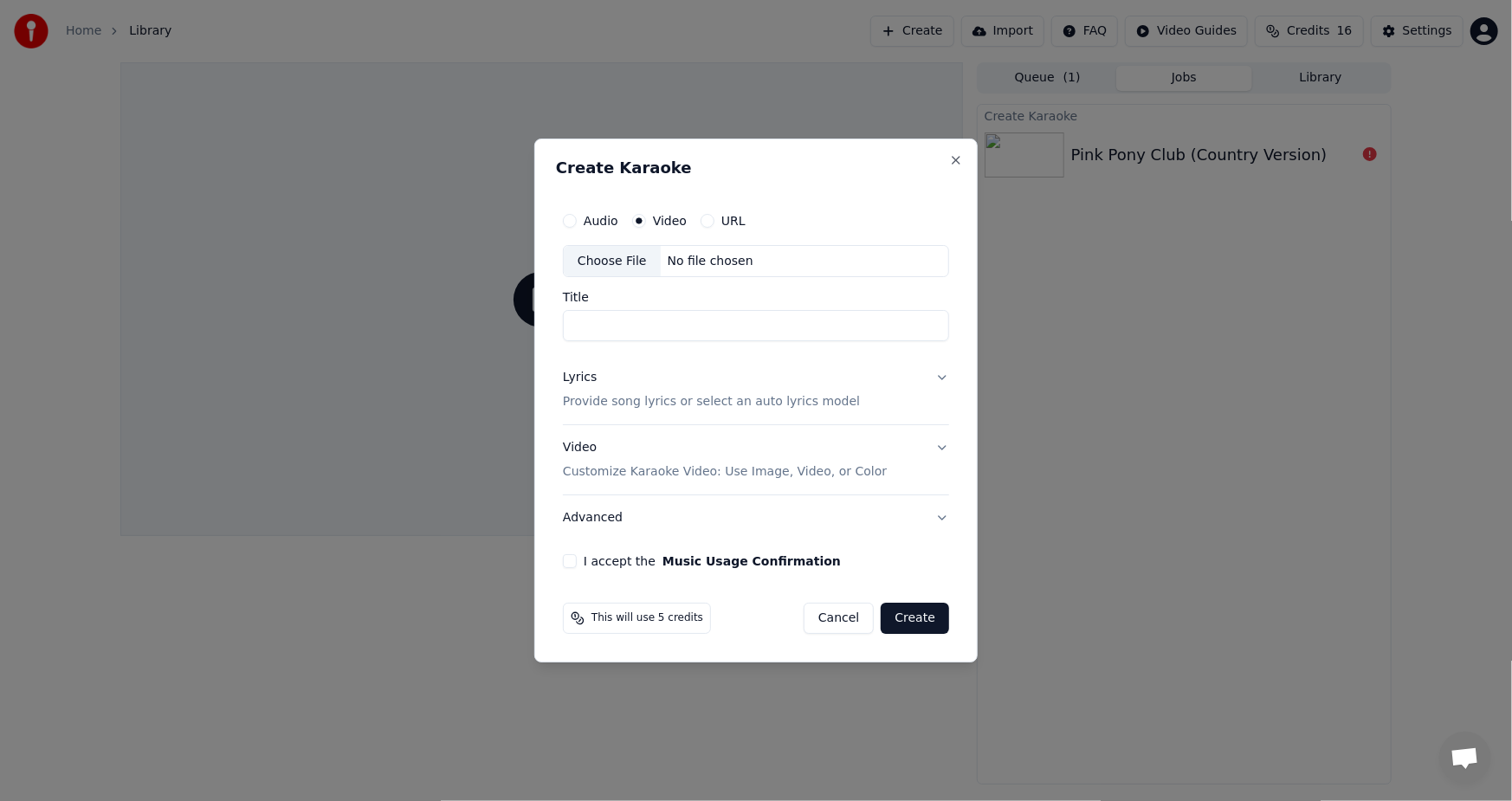
click at [603, 259] on div "Choose File" at bounding box center [611, 261] width 97 height 31
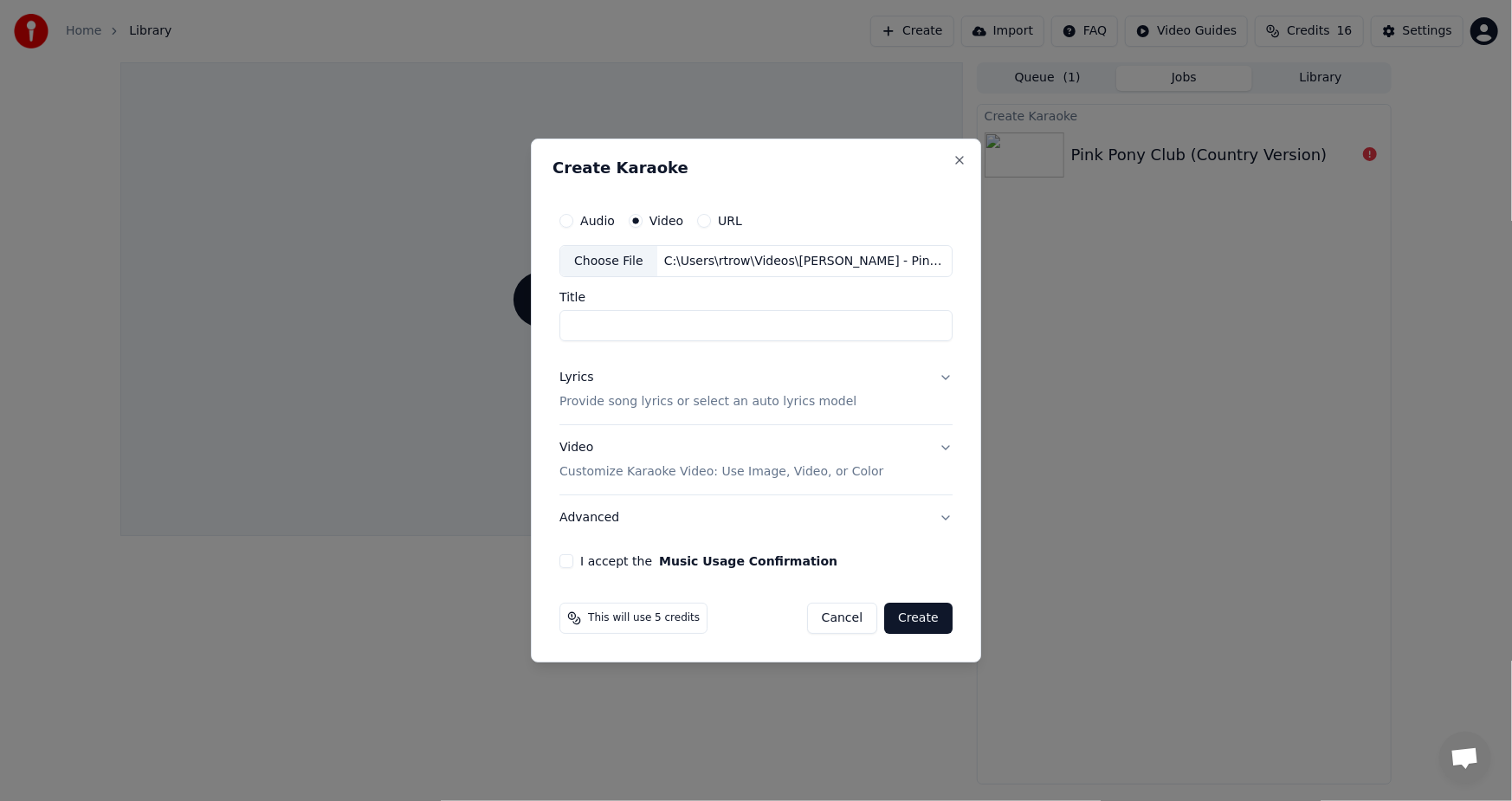
type input "**********"
click at [573, 381] on div "Lyrics" at bounding box center [576, 379] width 34 height 17
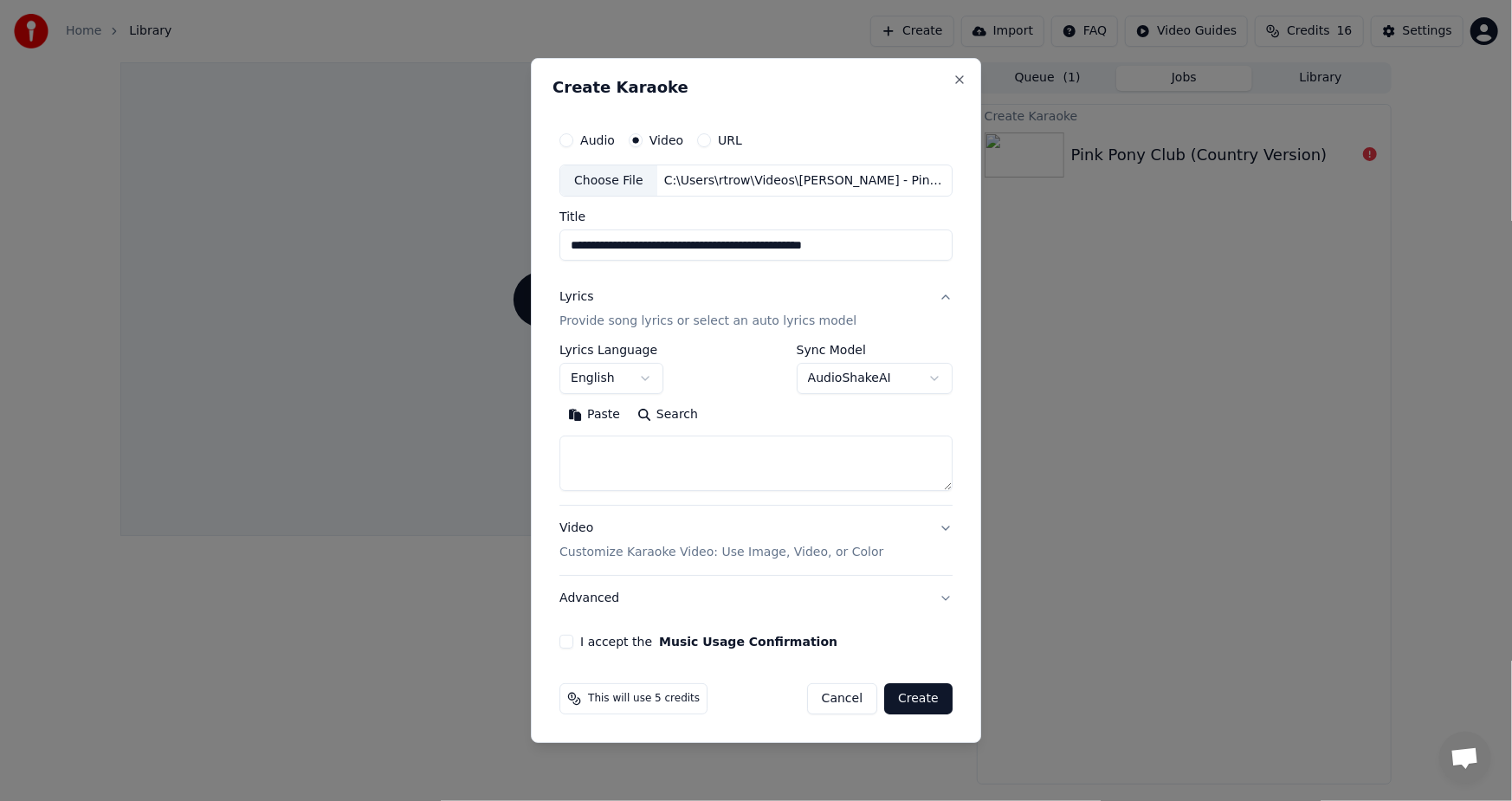
click at [590, 405] on button "Paste" at bounding box center [594, 415] width 70 height 28
type textarea "**********"
click at [673, 414] on button "Clear" at bounding box center [672, 415] width 69 height 28
